Goal: Find specific page/section: Find specific page/section

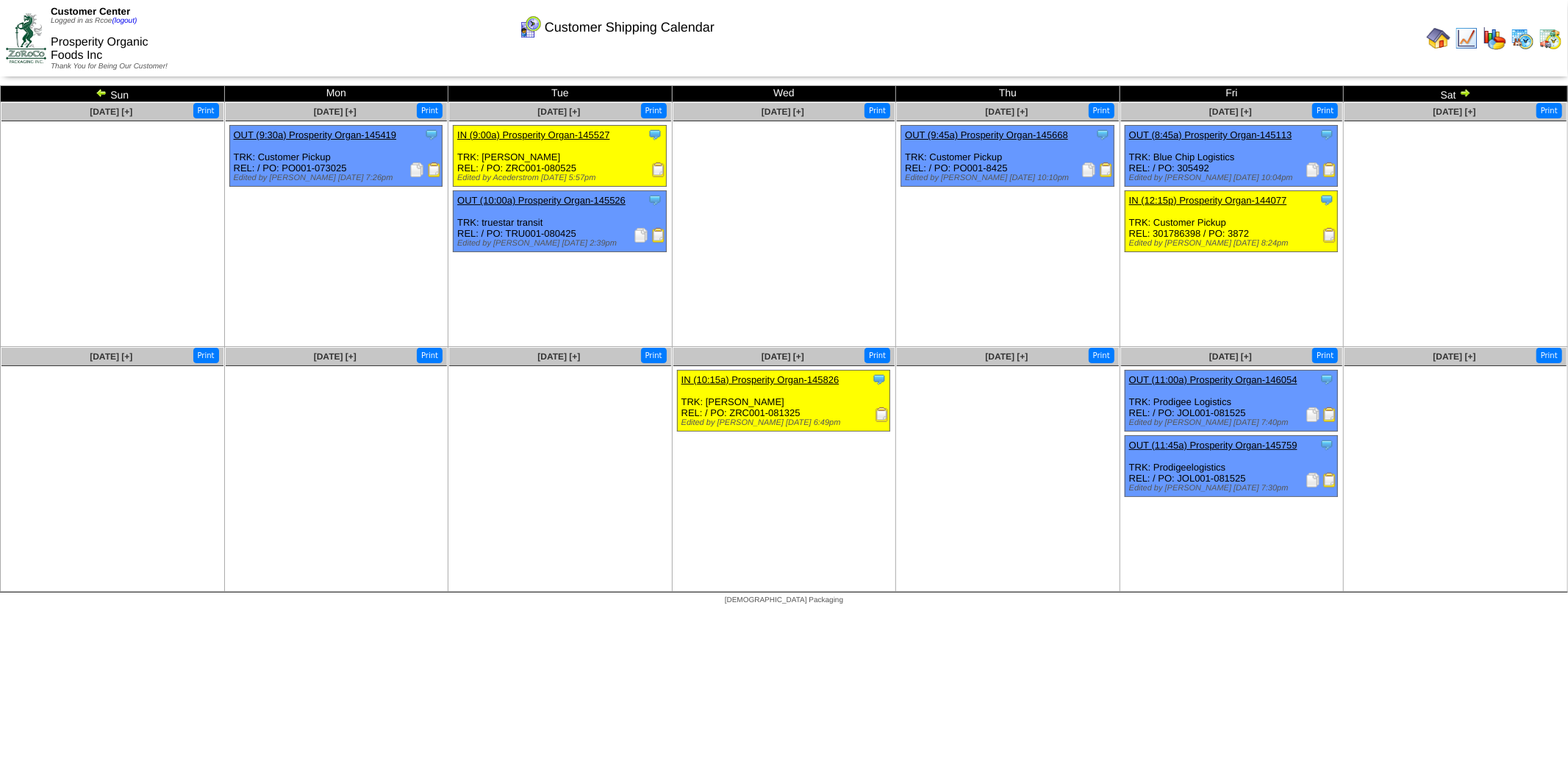
click at [1463, 94] on img at bounding box center [1465, 93] width 12 height 12
